Goal: Transaction & Acquisition: Purchase product/service

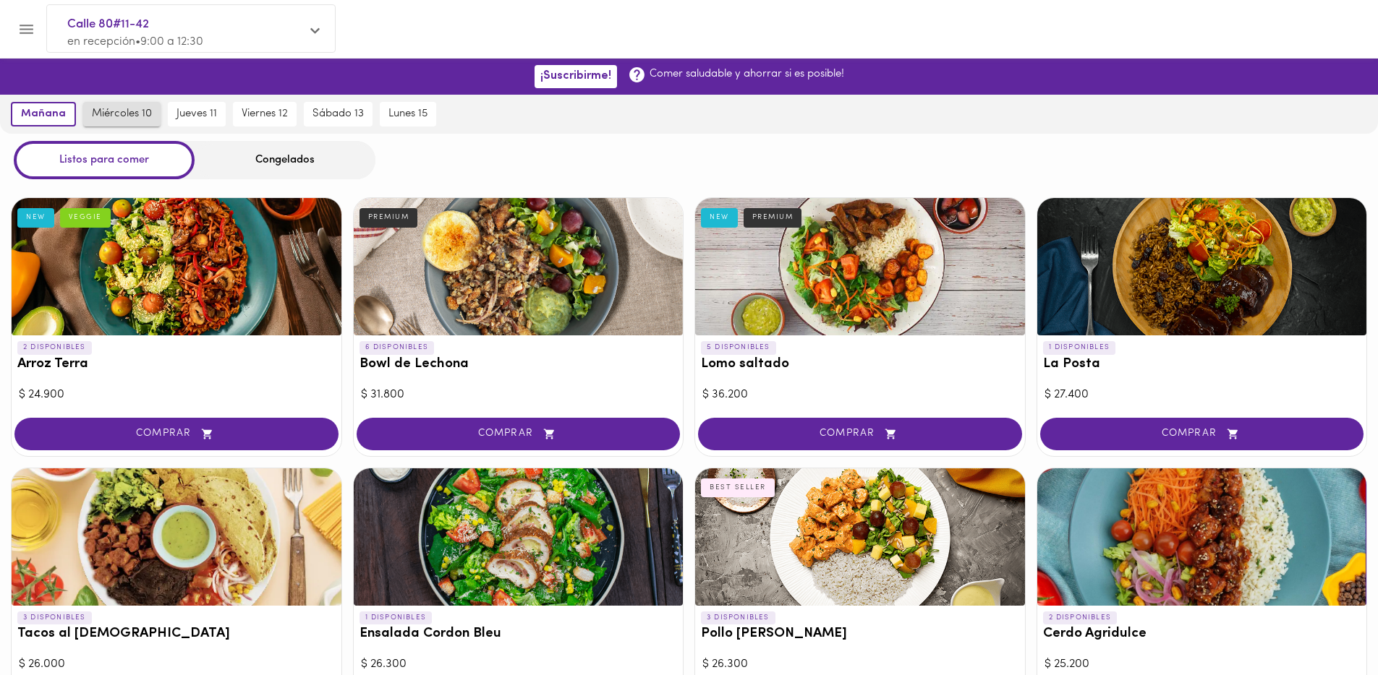
click at [150, 114] on button "miércoles 10" at bounding box center [121, 114] width 77 height 25
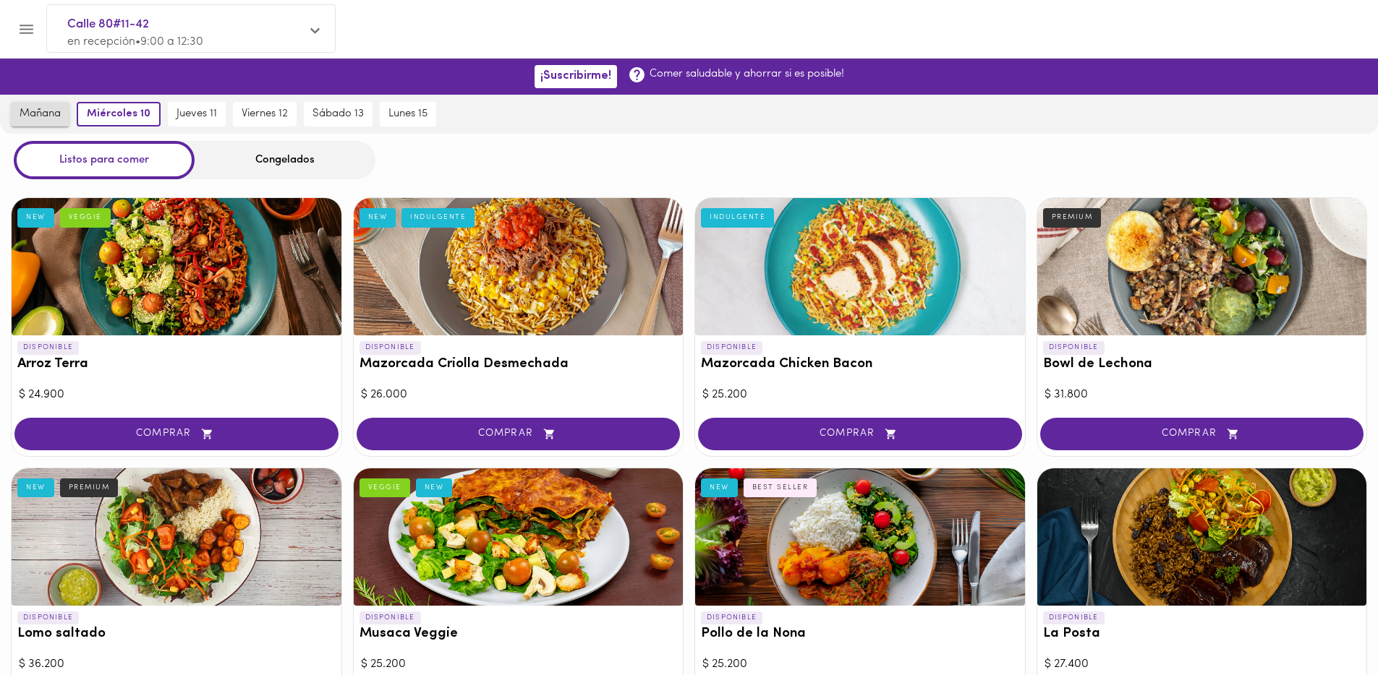
click at [61, 121] on button "mañana" at bounding box center [40, 114] width 59 height 25
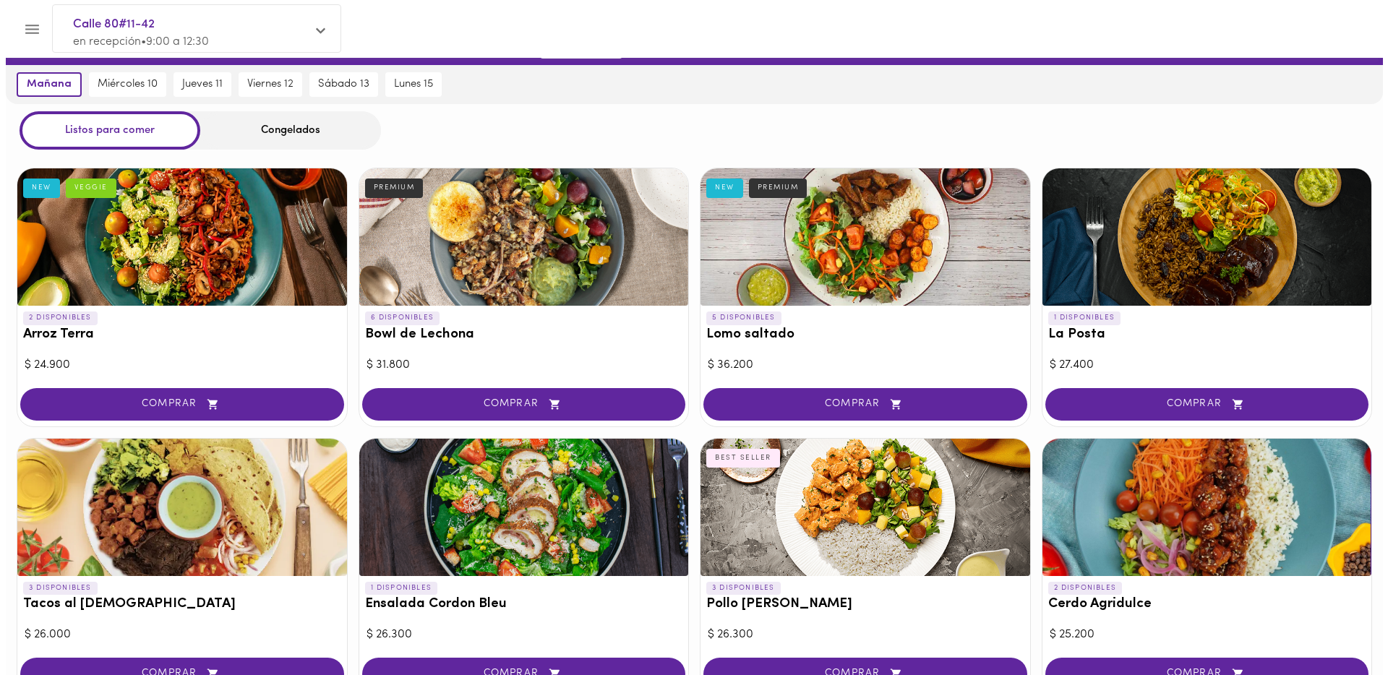
scroll to position [20, 0]
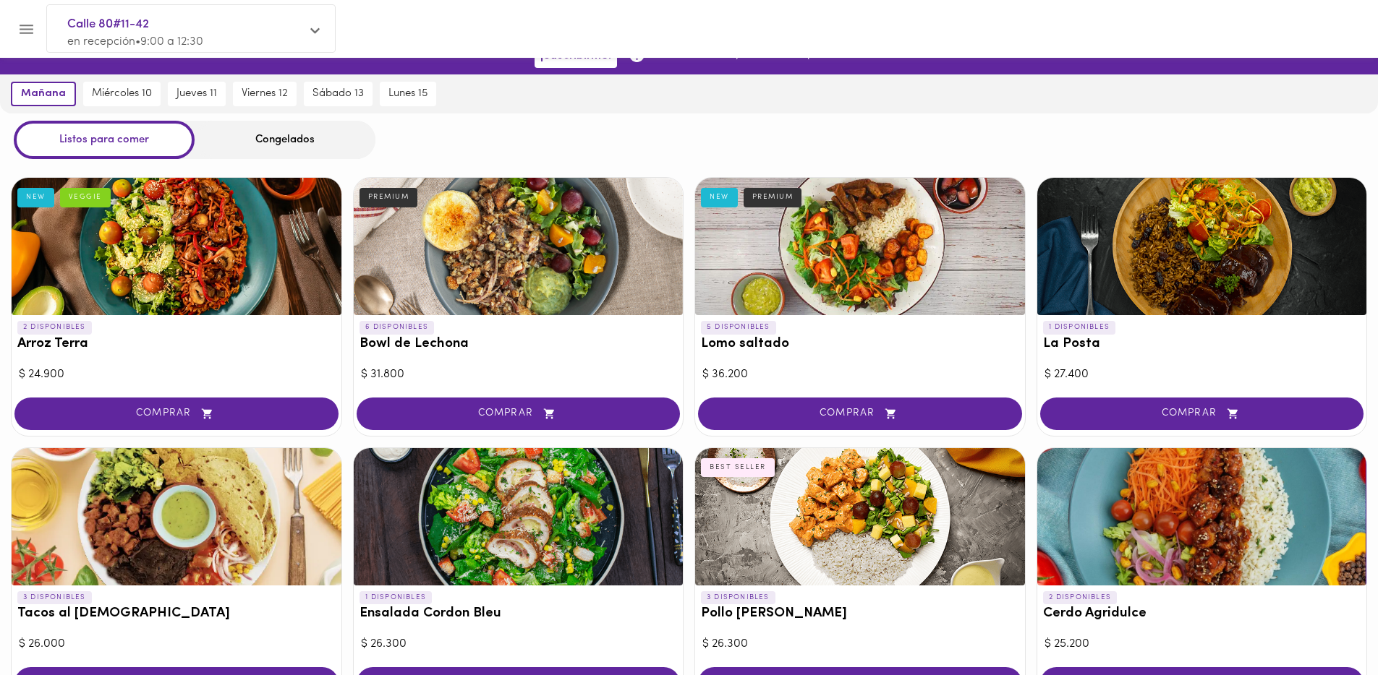
click at [882, 262] on div at bounding box center [860, 246] width 330 height 137
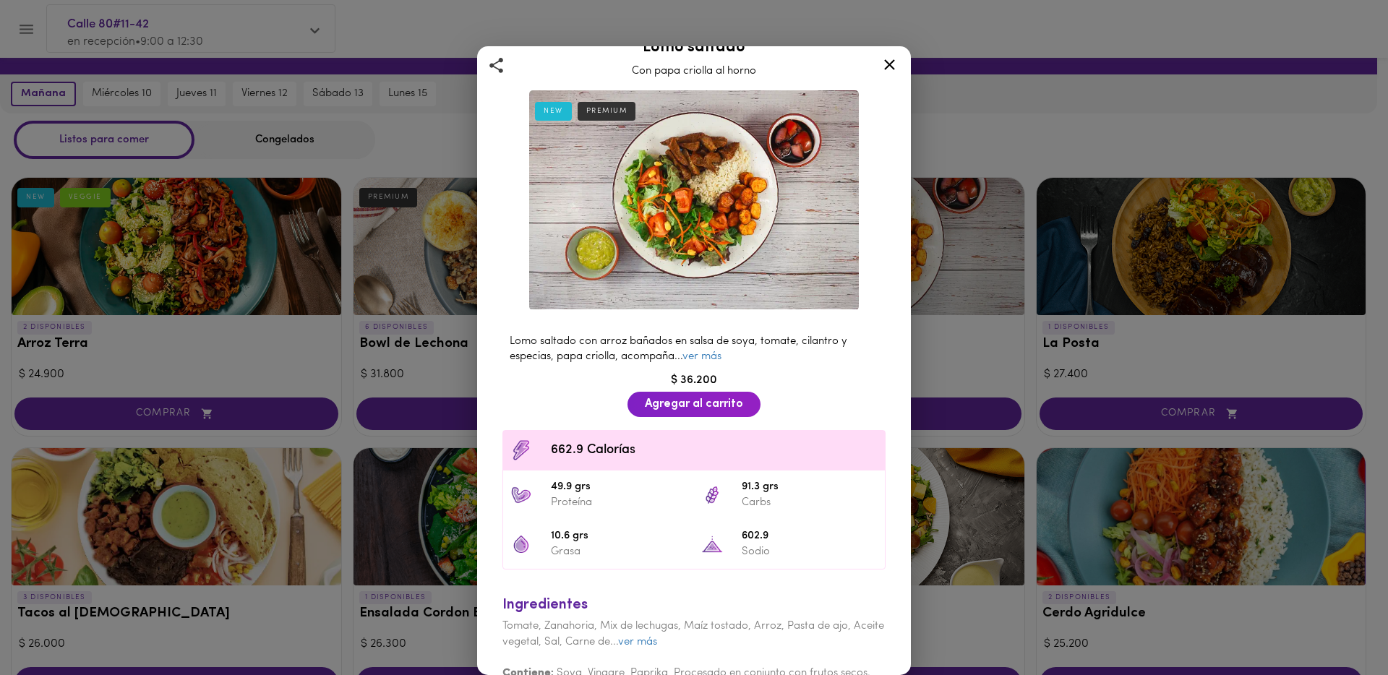
scroll to position [48, 0]
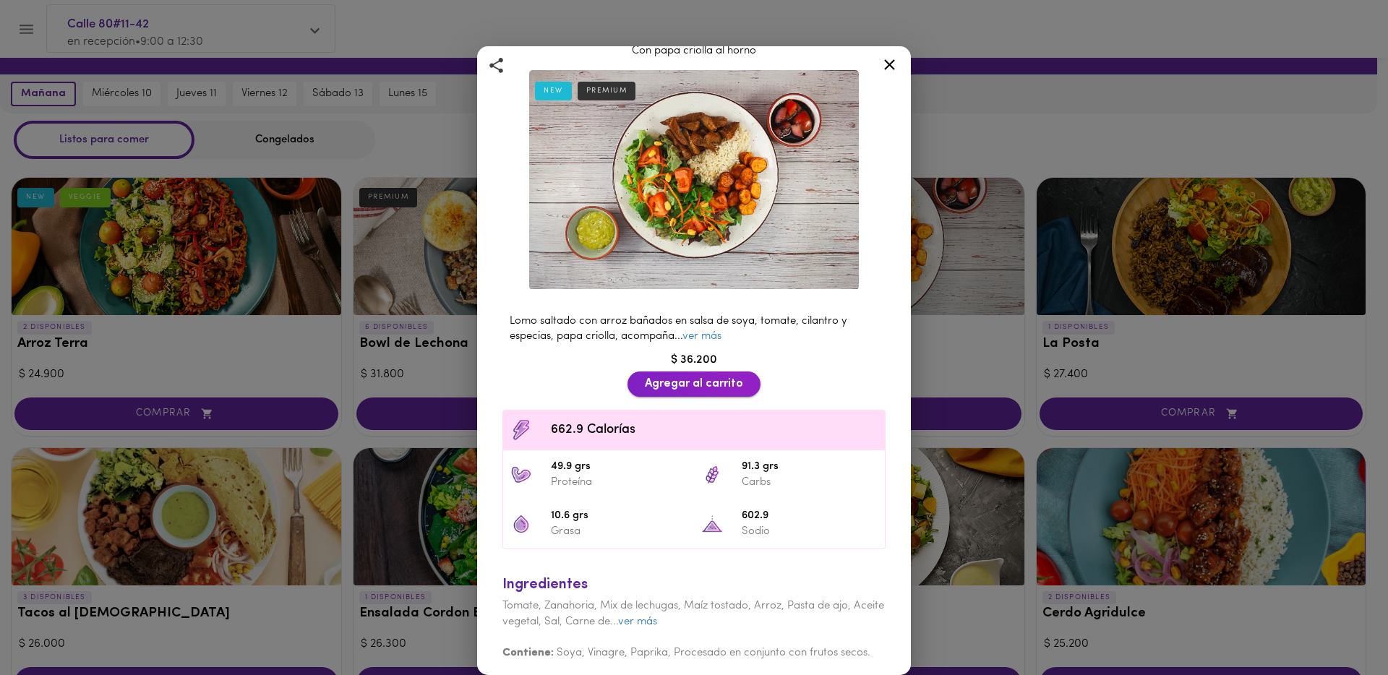
click at [716, 388] on button "Agregar al carrito" at bounding box center [694, 384] width 133 height 25
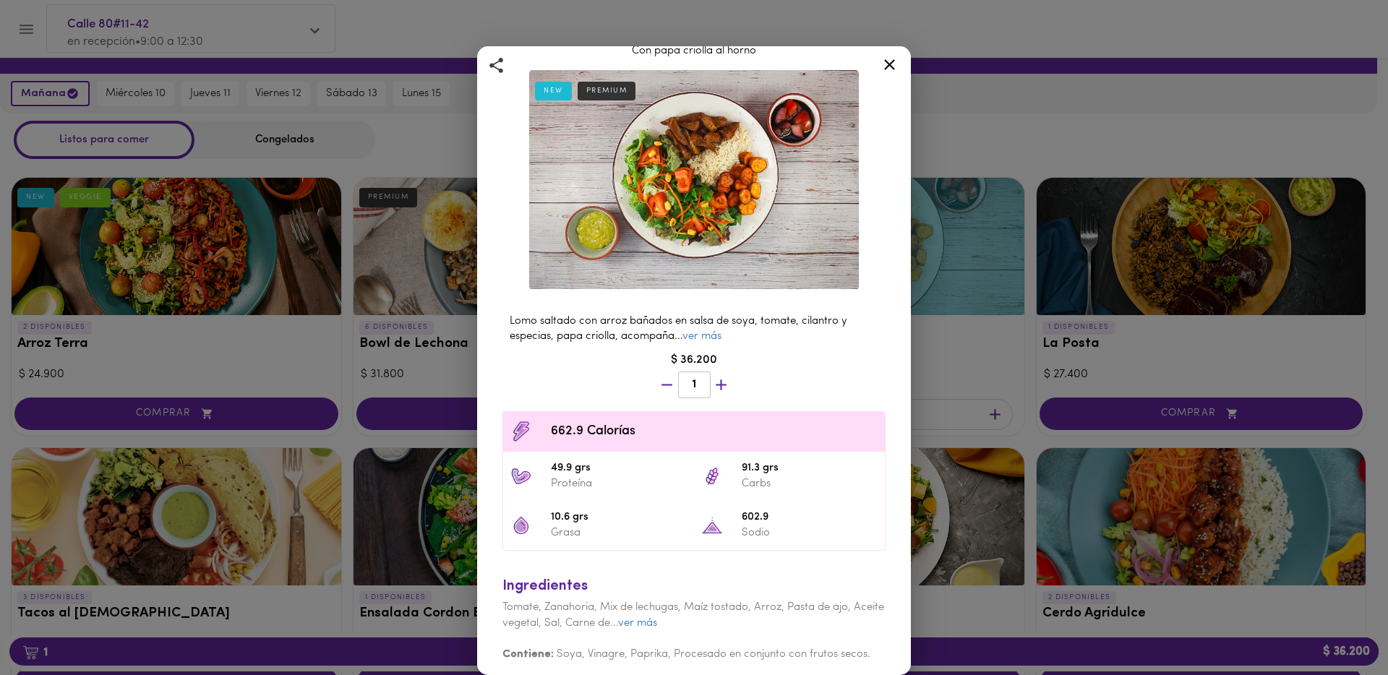
click at [992, 604] on div "Lomo saltado Con papa criolla al horno NEW PREMIUM Lomo saltado con arroz bañad…" at bounding box center [694, 337] width 1388 height 675
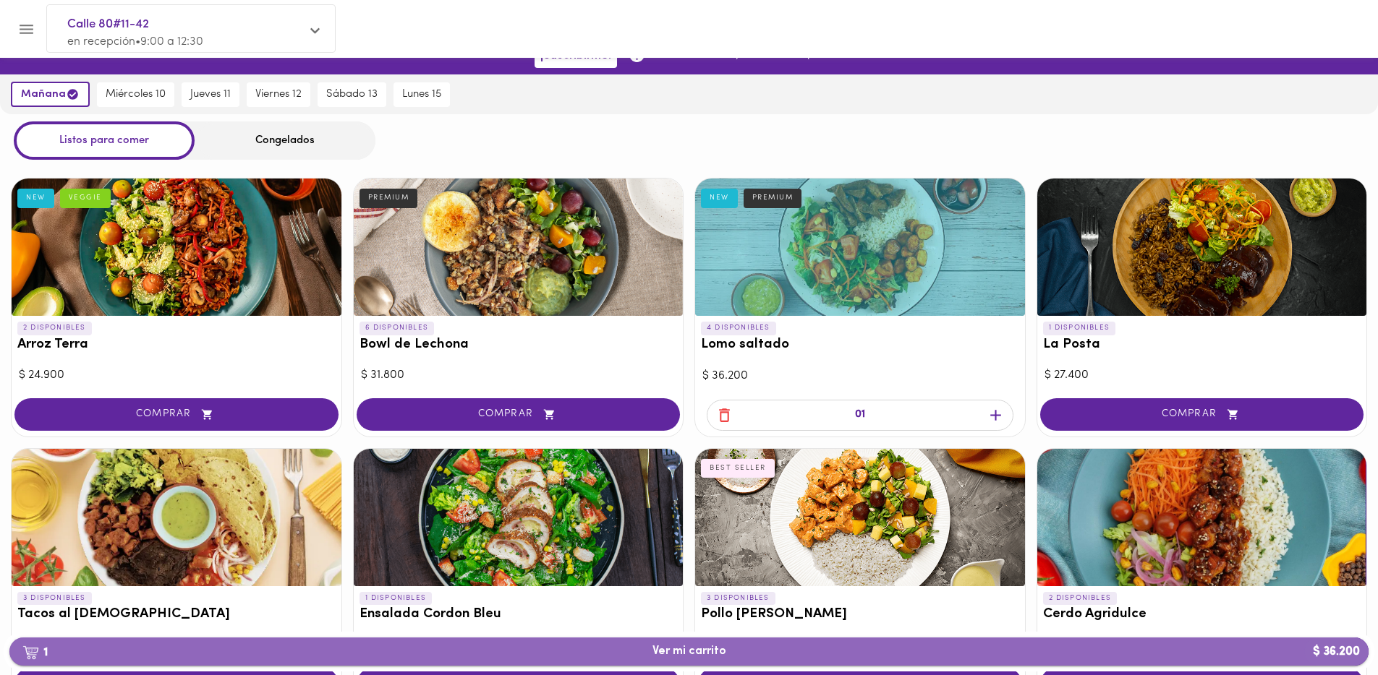
click at [996, 662] on button "1 Ver mi carrito $ 36.200" at bounding box center [688, 652] width 1359 height 28
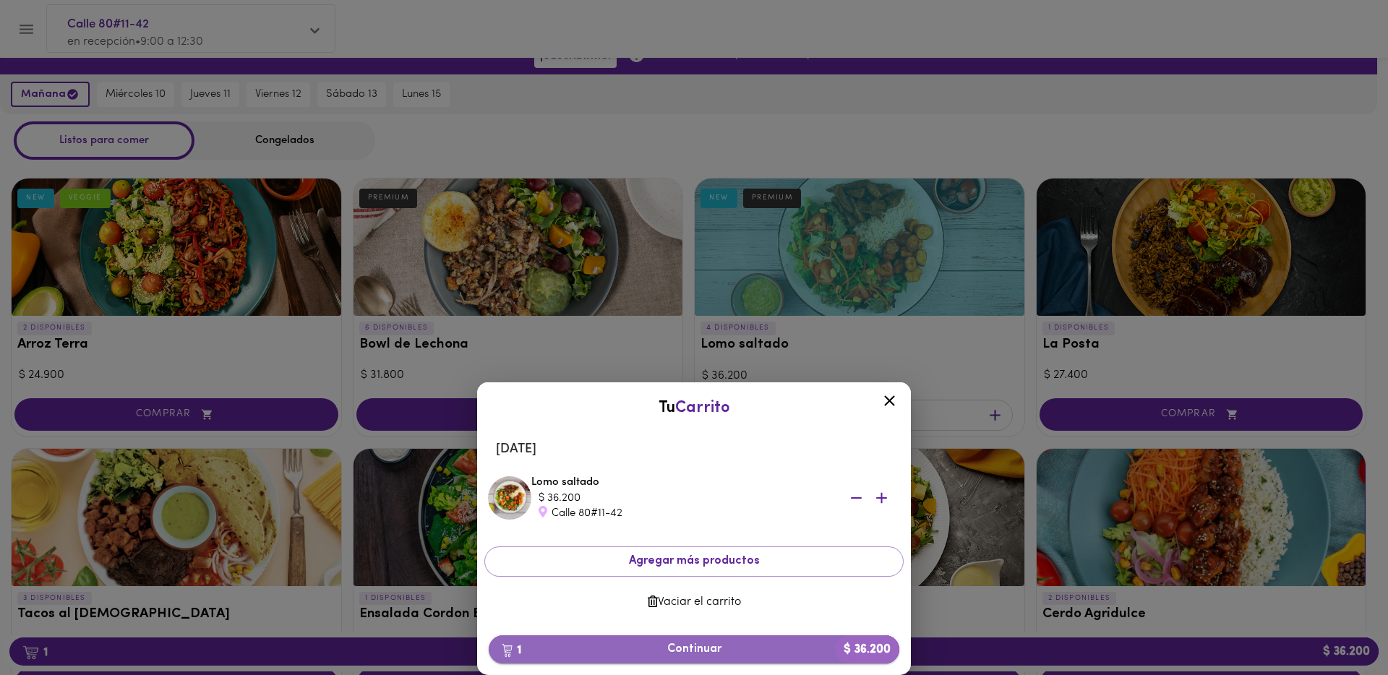
click at [739, 646] on span "1 Continuar $ 36.200" at bounding box center [694, 650] width 388 height 14
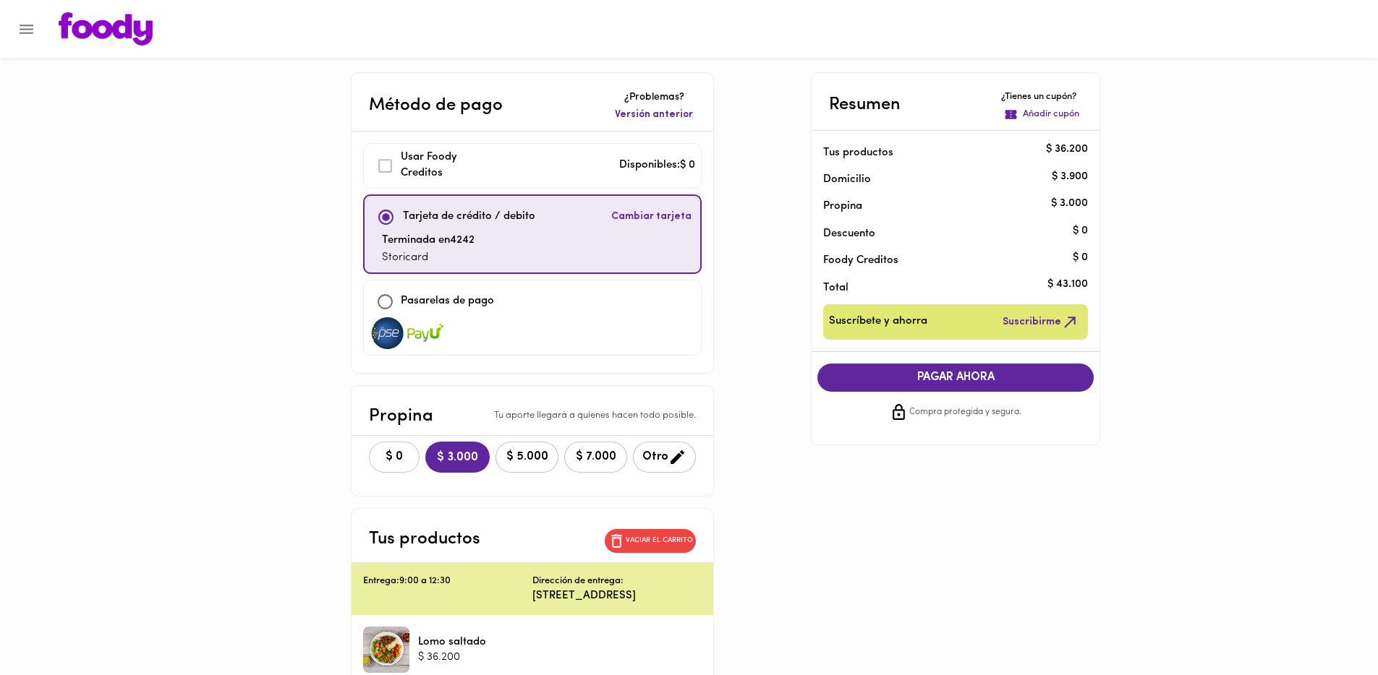
click at [378, 456] on span "$ 0" at bounding box center [394, 458] width 32 height 14
click at [426, 451] on button "$ 3.000" at bounding box center [457, 457] width 63 height 31
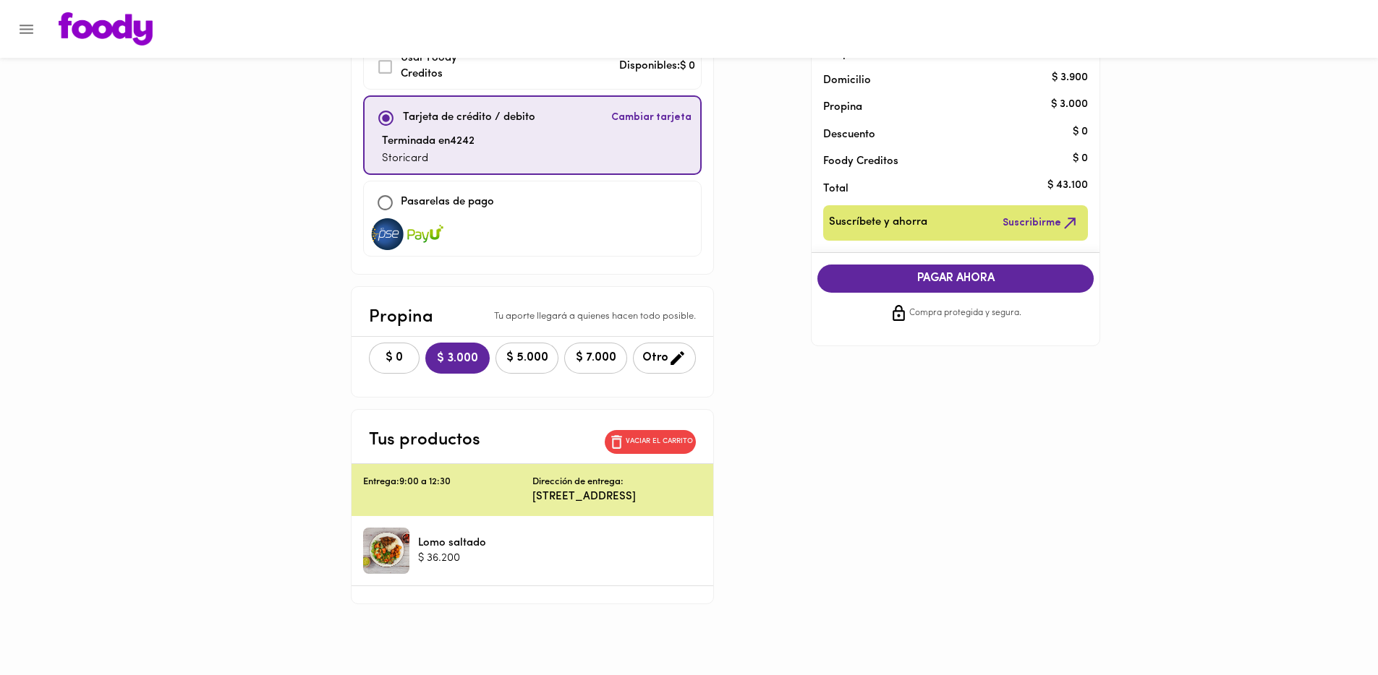
scroll to position [46, 0]
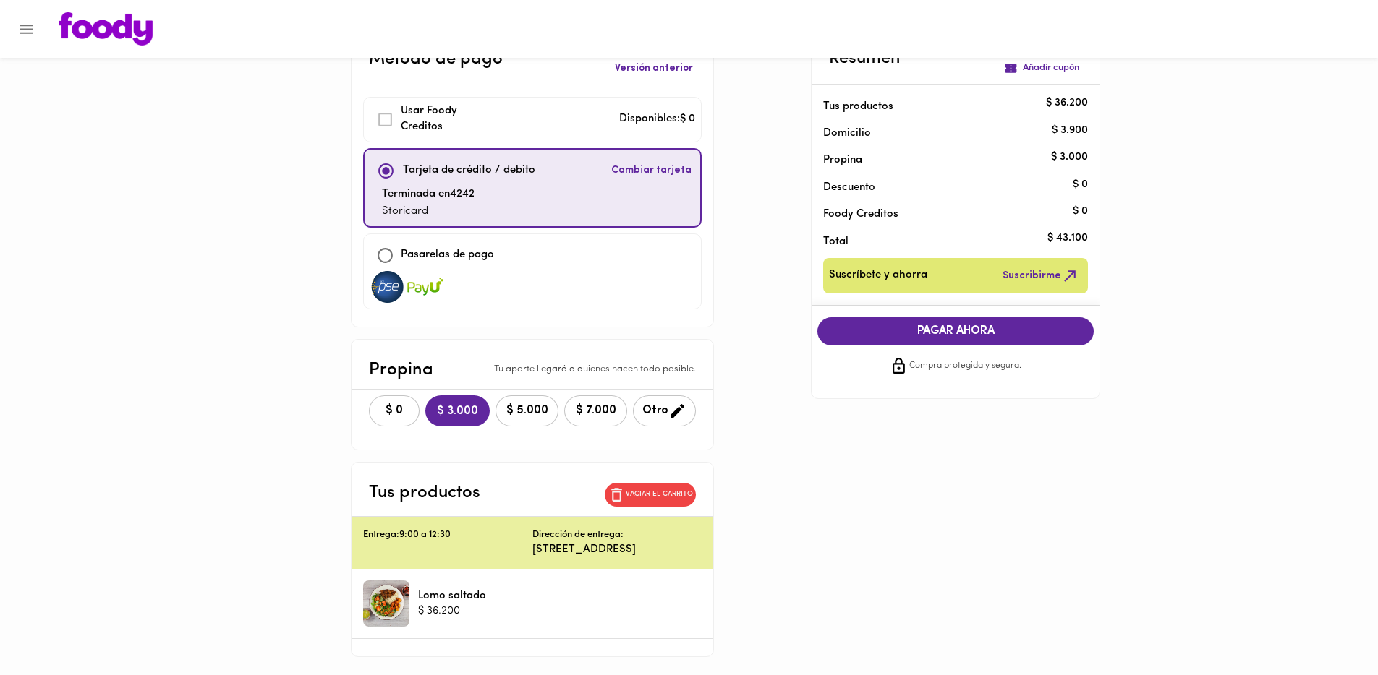
click at [965, 316] on div "PAGAR AHORA Compra protegida y segura." at bounding box center [955, 346] width 299 height 81
click at [964, 326] on span "PAGAR AHORA" at bounding box center [955, 332] width 247 height 14
